Goal: Task Accomplishment & Management: Manage account settings

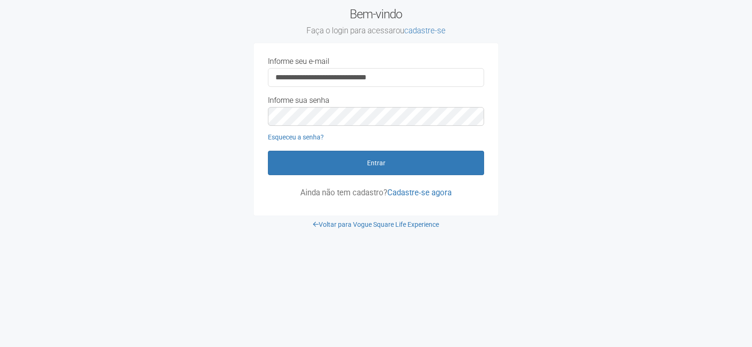
click at [439, 166] on button "Entrar" at bounding box center [376, 163] width 216 height 24
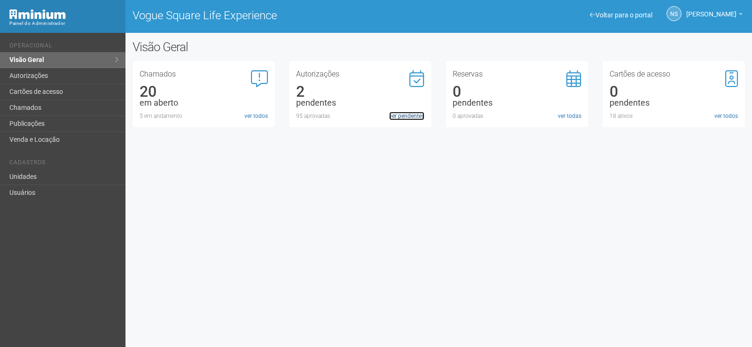
click at [401, 116] on link "ver pendentes" at bounding box center [406, 116] width 35 height 8
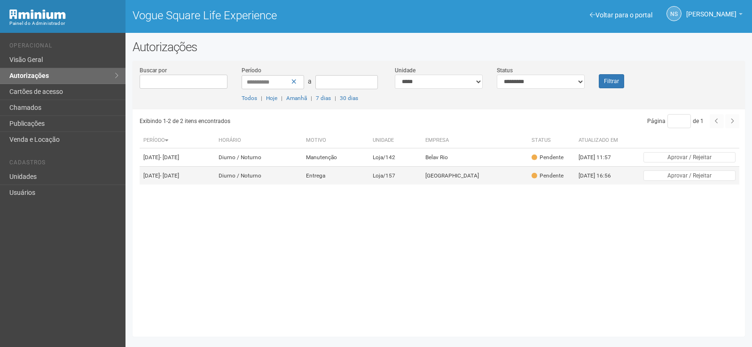
click at [507, 185] on td "[GEOGRAPHIC_DATA]" at bounding box center [474, 176] width 106 height 18
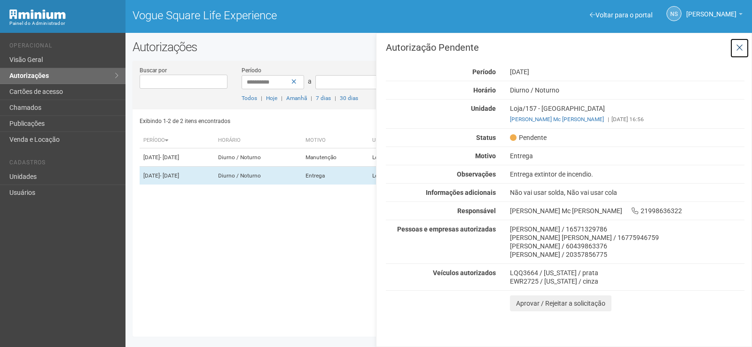
click at [744, 48] on button at bounding box center [739, 48] width 19 height 20
